Goal: Task Accomplishment & Management: Complete application form

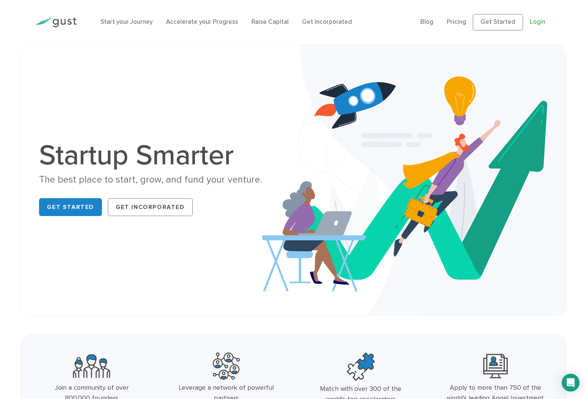
click at [535, 21] on link "Login" at bounding box center [538, 21] width 16 height 7
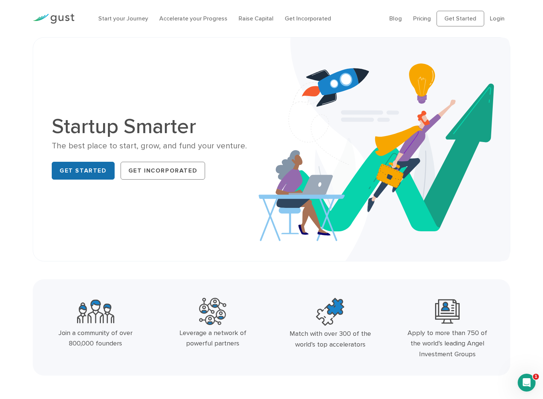
scroll to position [0, 0]
click at [97, 171] on link "Get Started" at bounding box center [83, 171] width 63 height 18
click at [495, 17] on link "Login" at bounding box center [497, 18] width 15 height 7
click at [96, 172] on link "Get Started" at bounding box center [83, 171] width 63 height 18
